Goal: Transaction & Acquisition: Purchase product/service

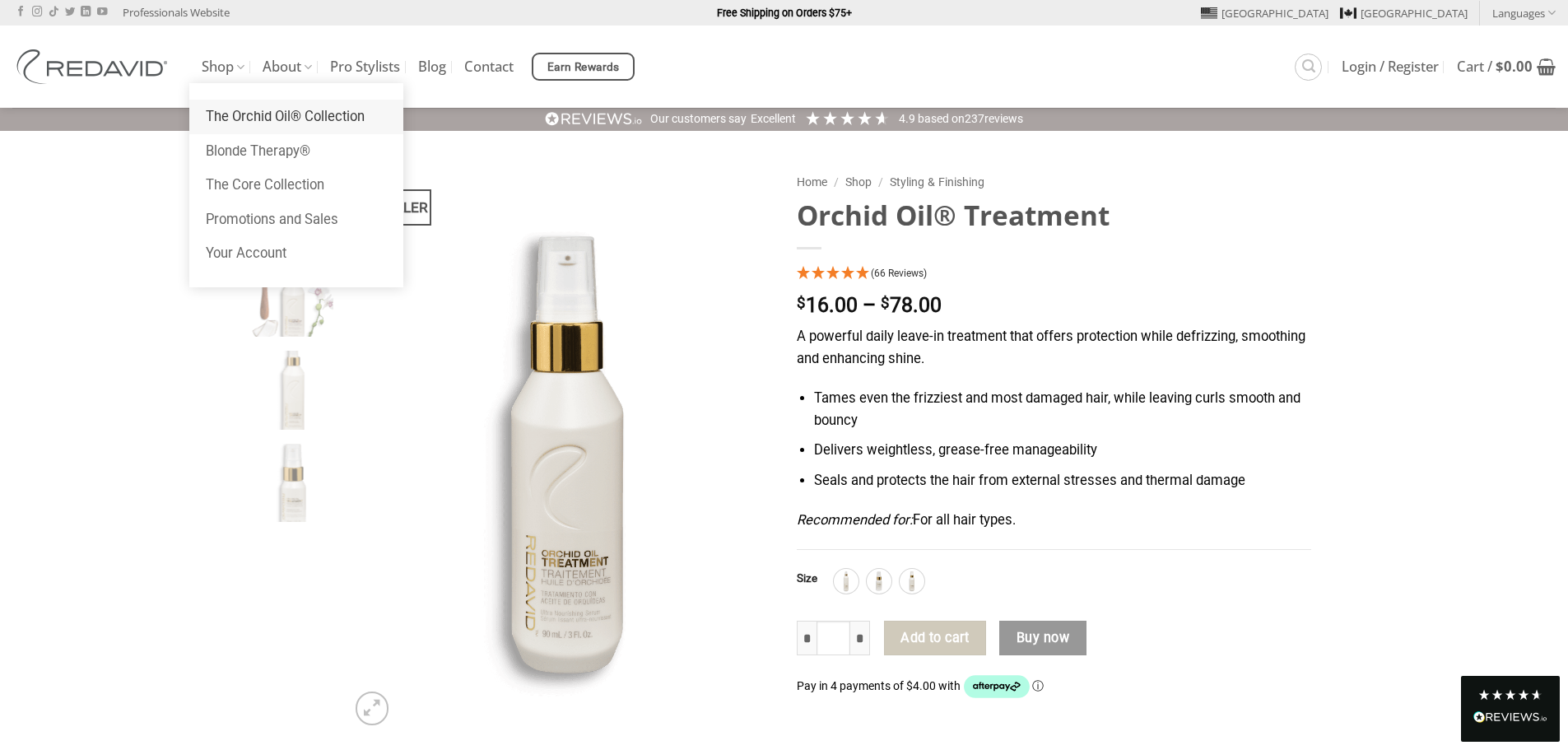
click at [234, 107] on link "The Orchid Oil® Collection" at bounding box center [296, 117] width 214 height 35
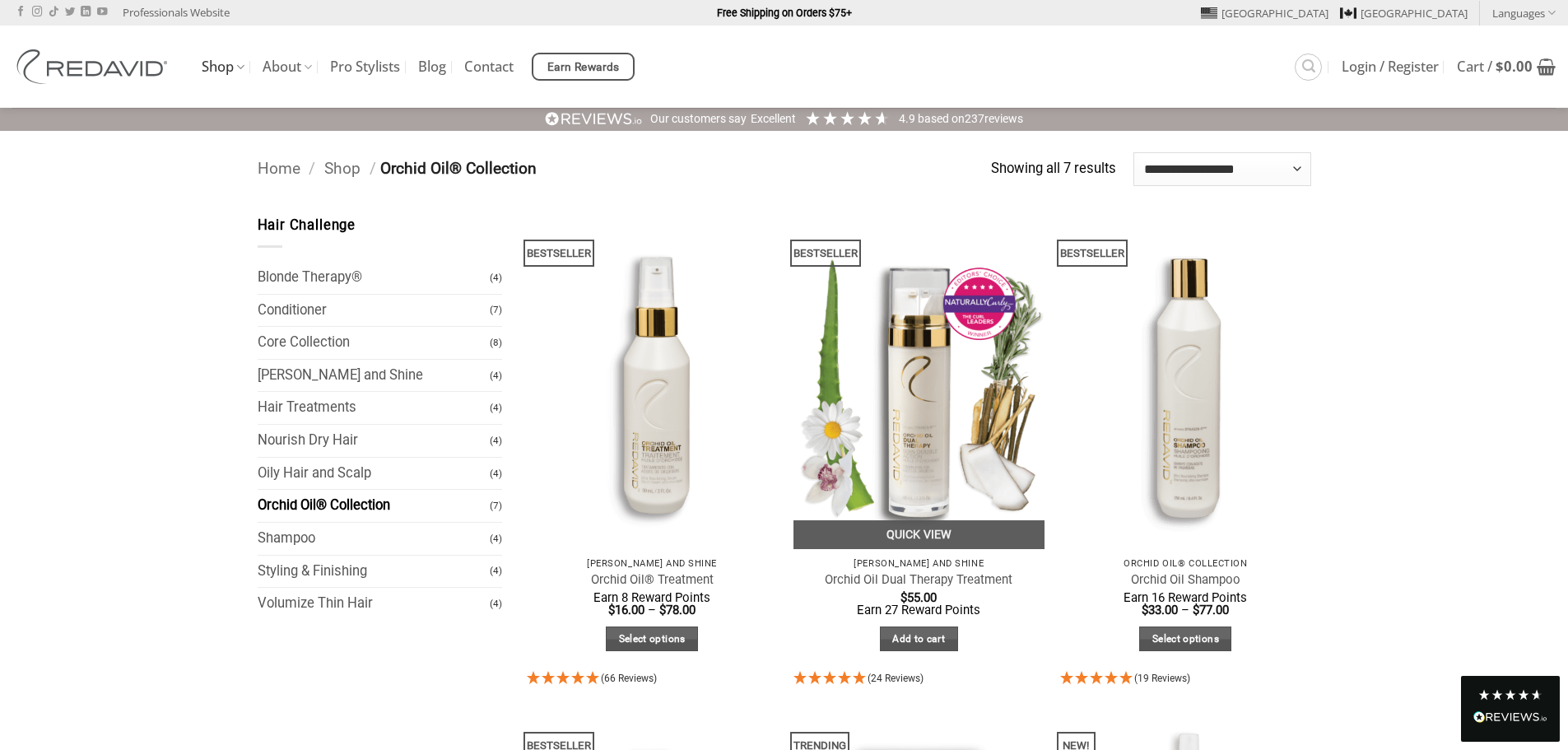
click at [902, 373] on img at bounding box center [919, 381] width 251 height 334
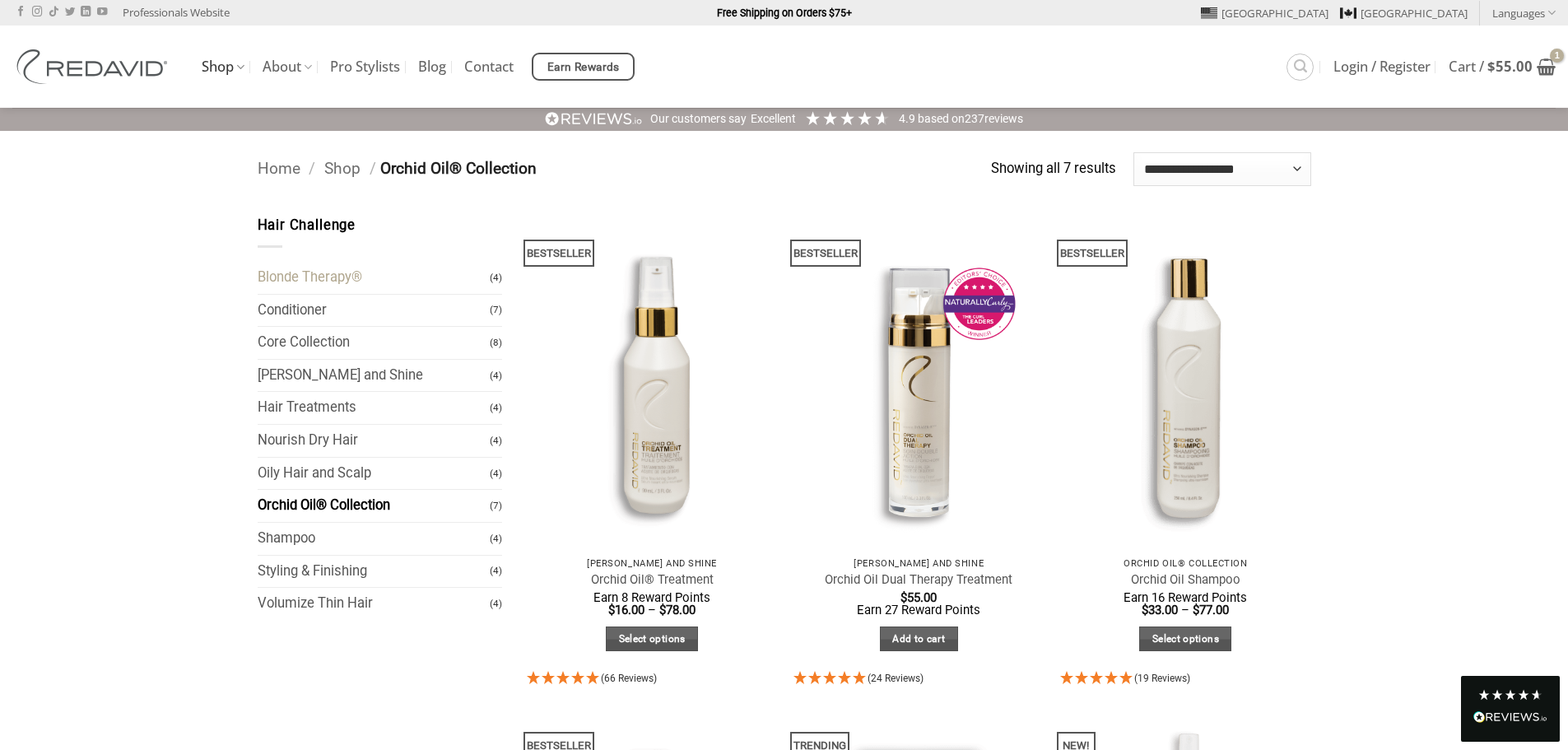
click at [308, 276] on link "Blonde Therapy®" at bounding box center [373, 277] width 233 height 32
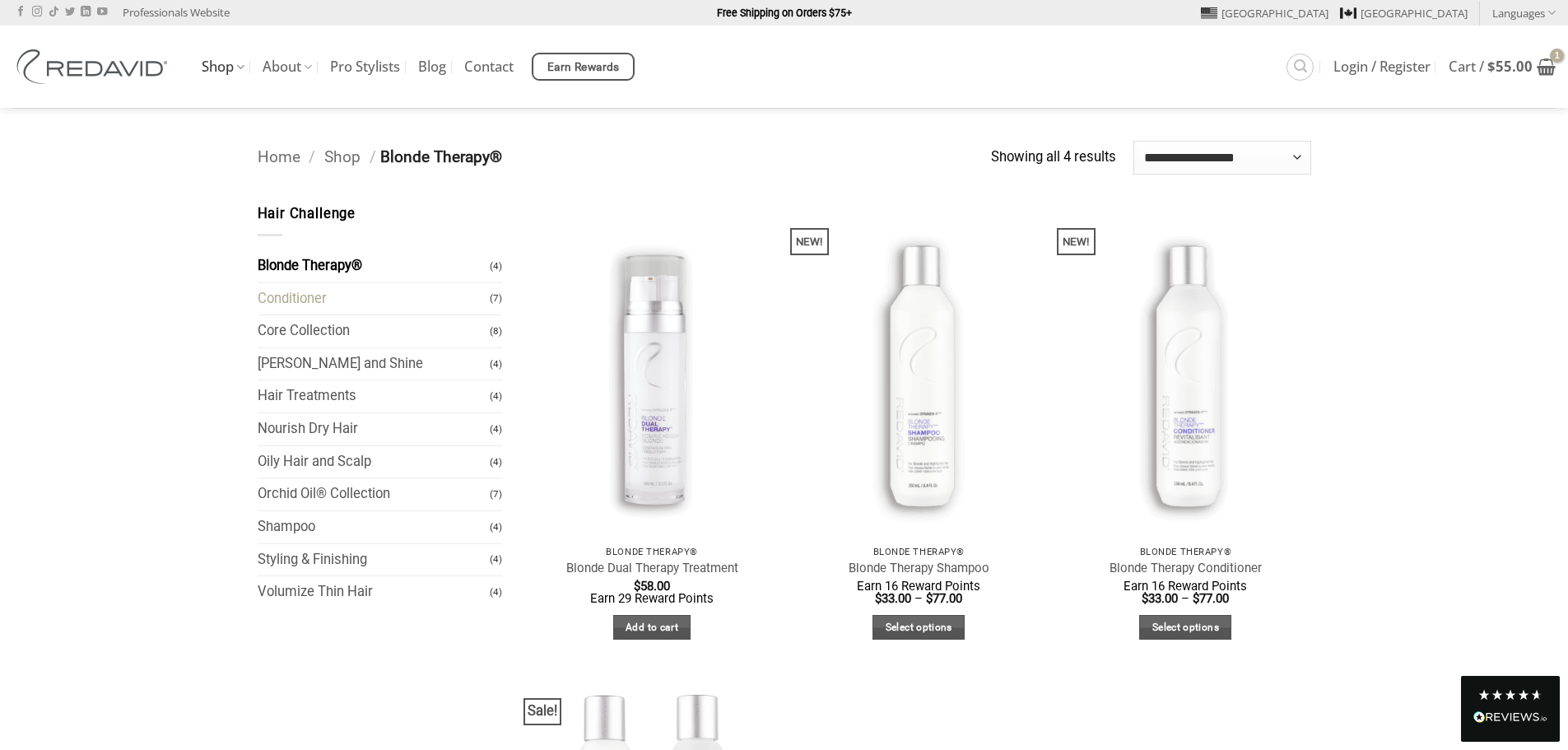
click at [301, 300] on link "Conditioner" at bounding box center [373, 298] width 233 height 32
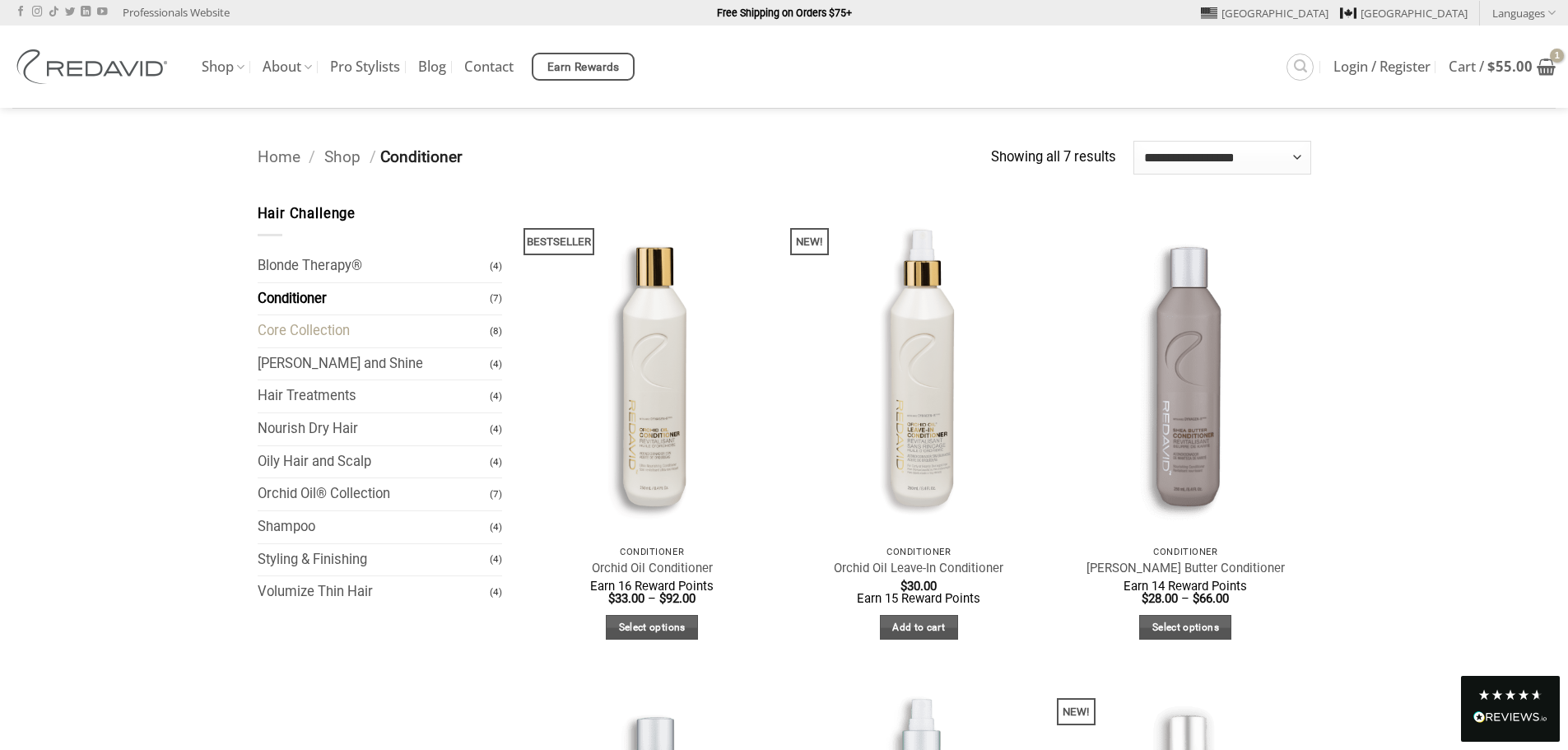
click at [315, 334] on link "Core Collection" at bounding box center [373, 331] width 233 height 32
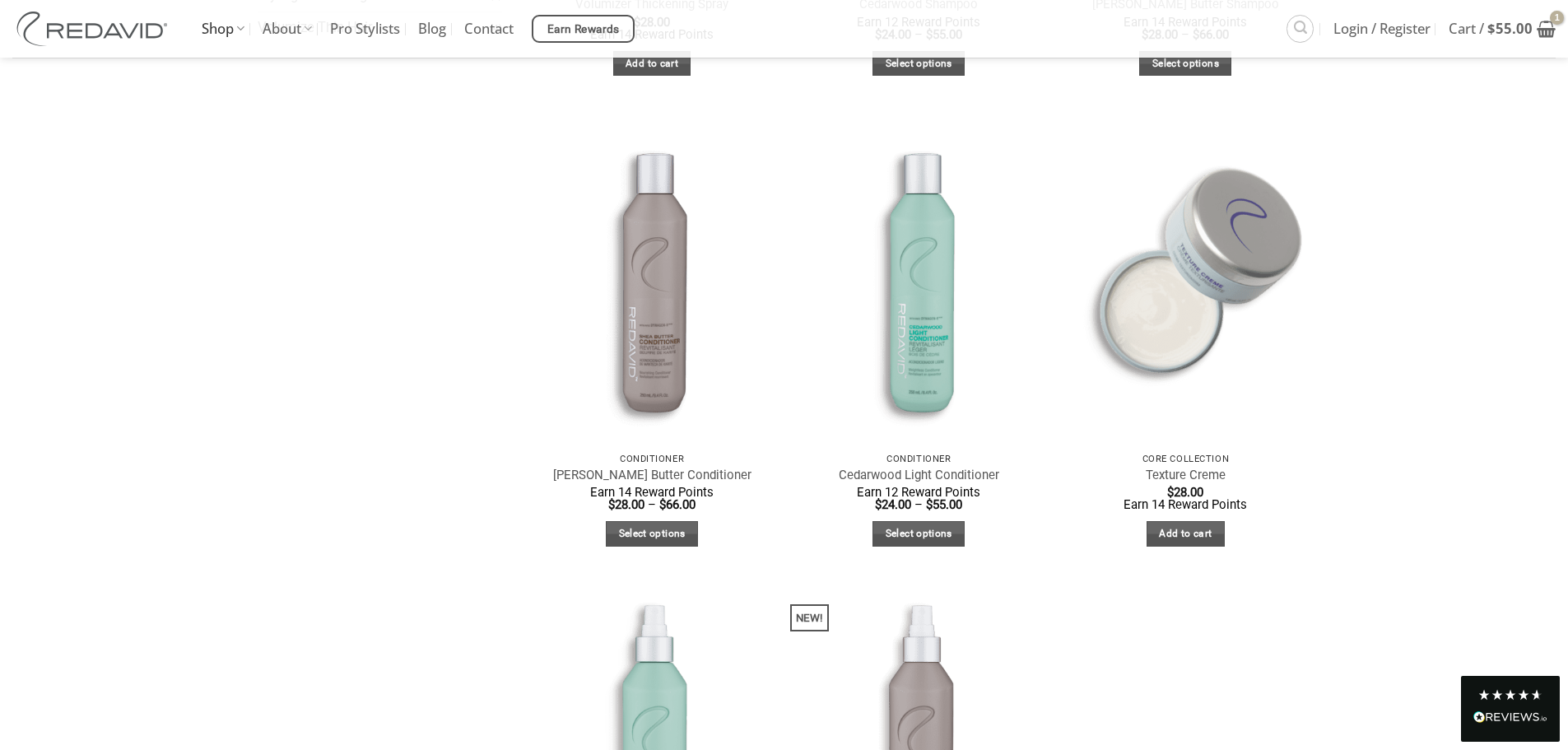
scroll to position [577, 0]
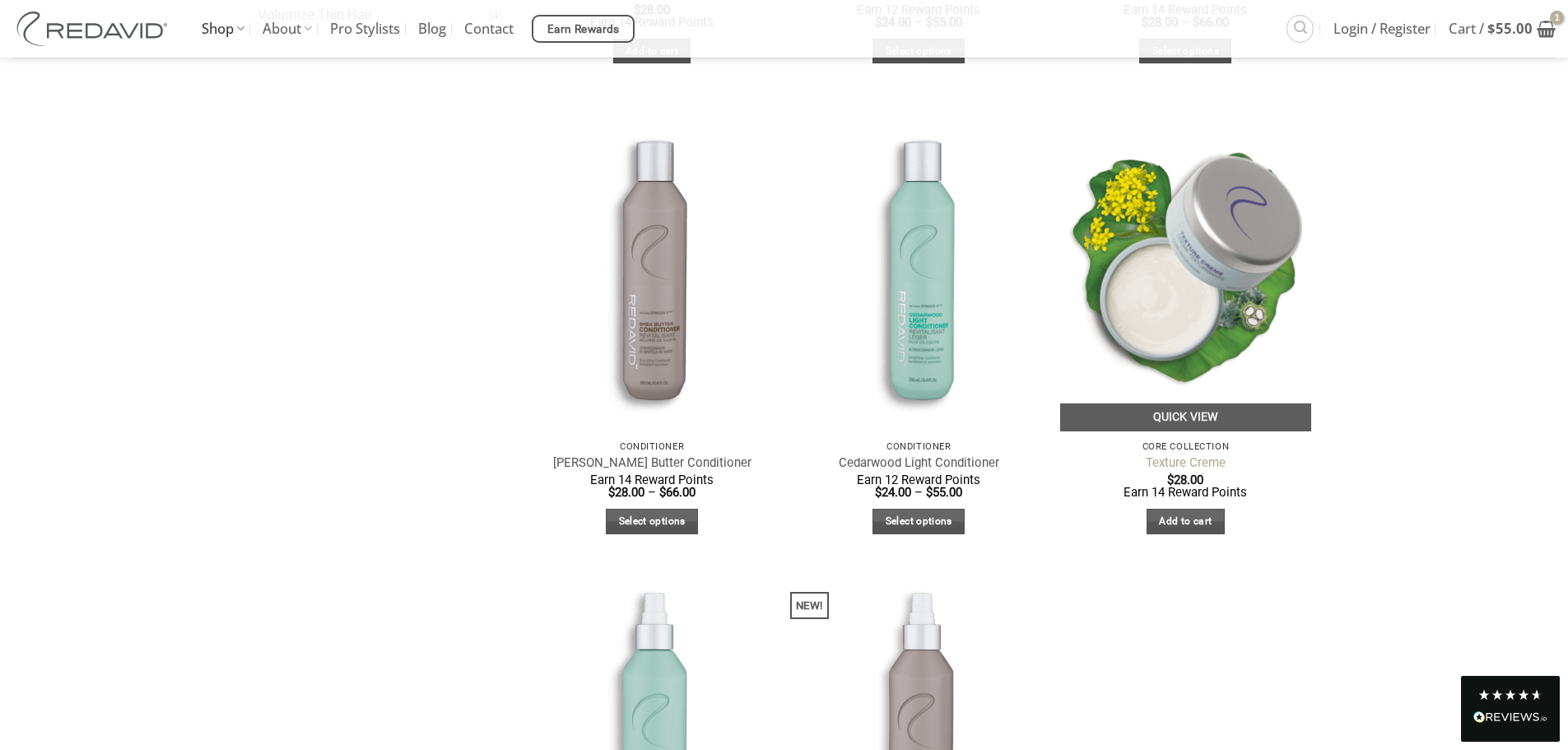
click at [1182, 456] on link "Texture Creme" at bounding box center [1186, 463] width 80 height 16
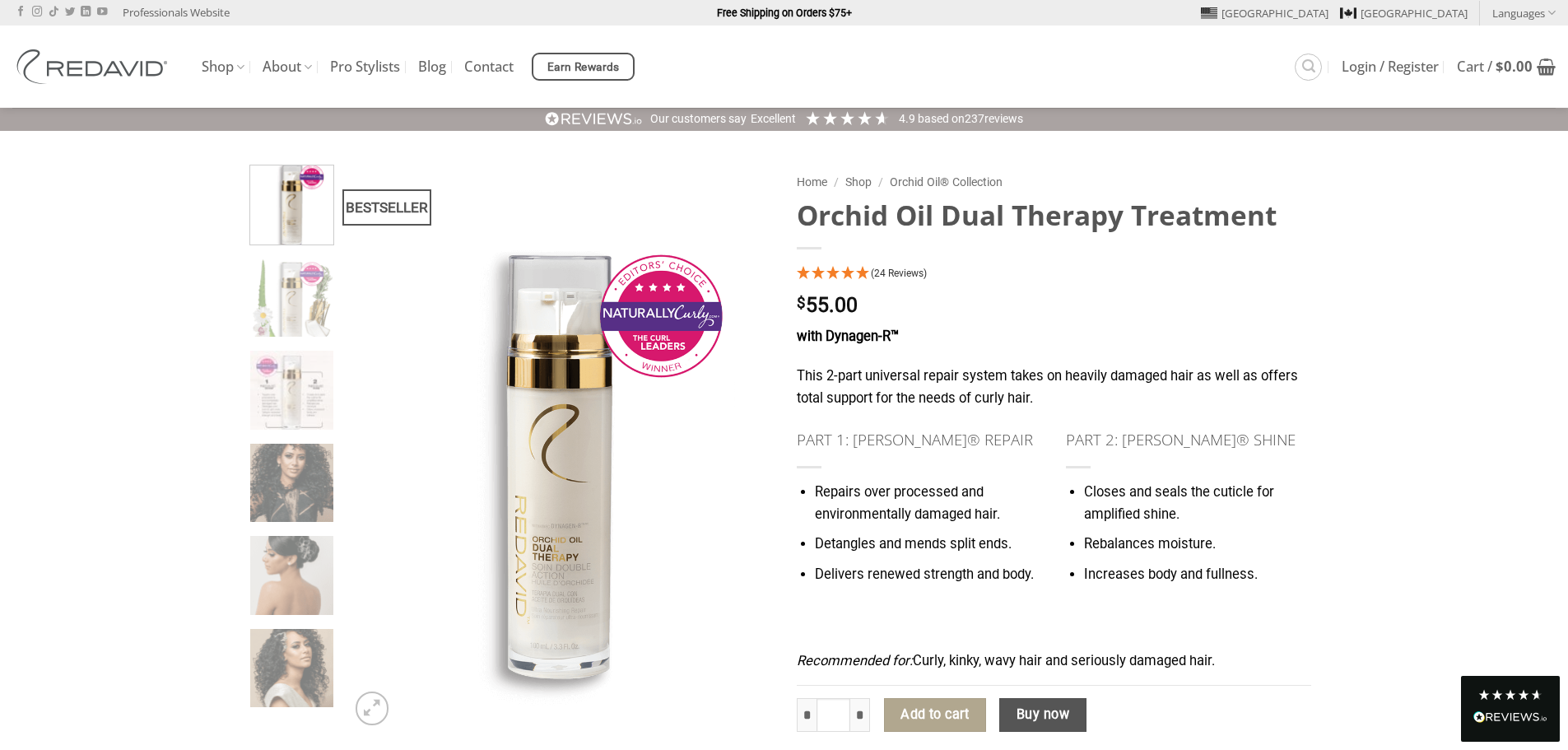
click at [944, 714] on button "Add to cart" at bounding box center [935, 715] width 102 height 35
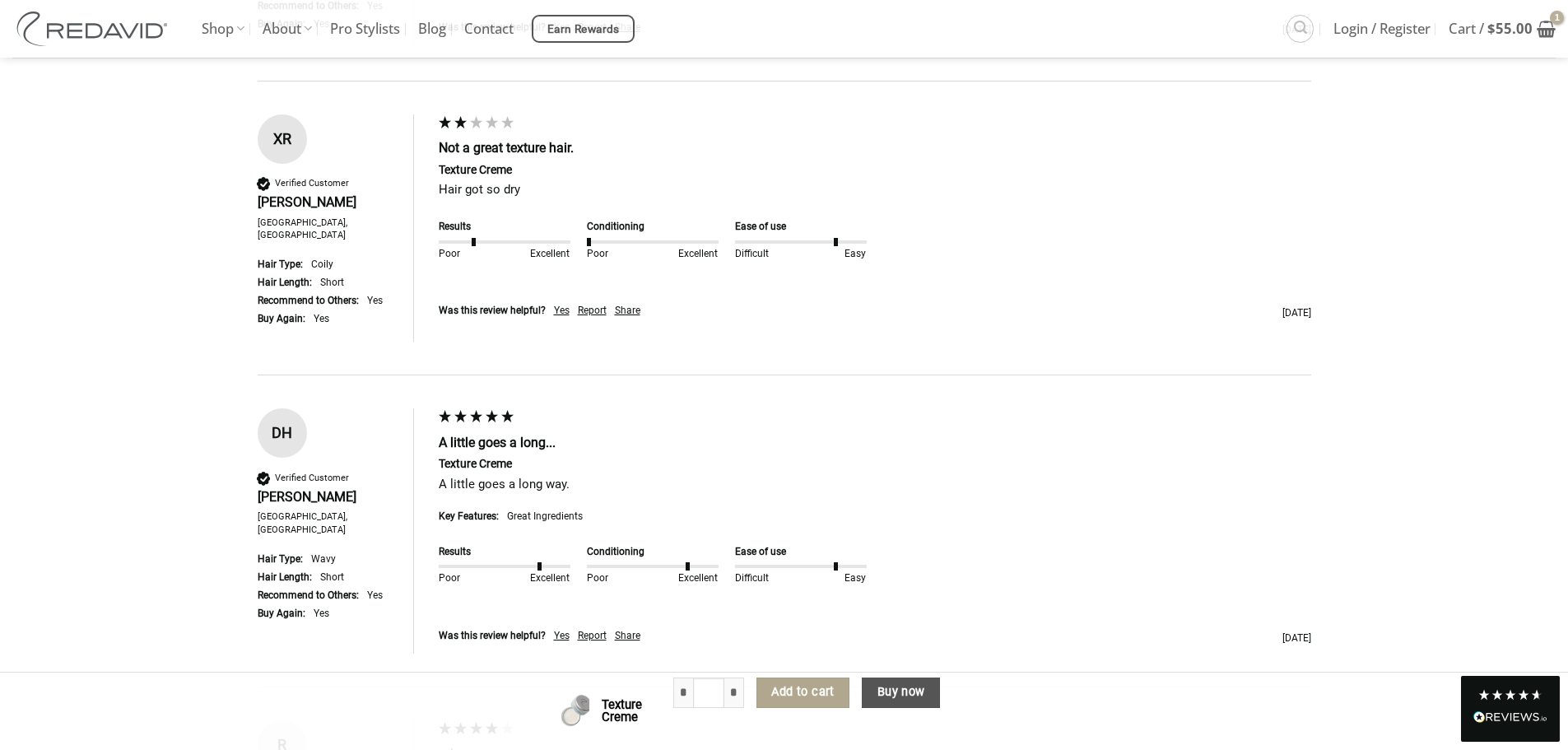
scroll to position [4725, 0]
